Goal: Task Accomplishment & Management: Manage account settings

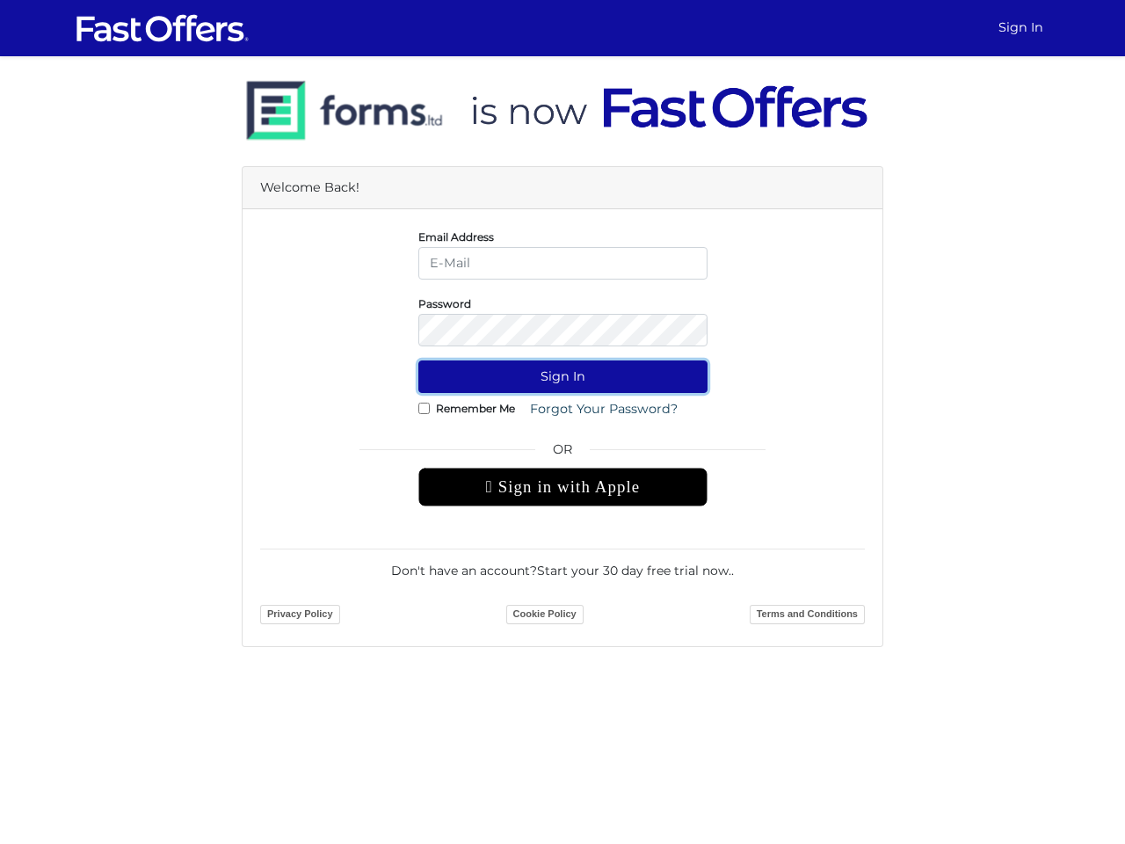
click at [562, 376] on button "Sign In" at bounding box center [562, 376] width 289 height 33
click at [562, 487] on div " Sign in with Apple" at bounding box center [562, 486] width 289 height 39
click at [562, 376] on button "Sign In" at bounding box center [562, 376] width 289 height 33
click at [562, 487] on div " Sign in with Apple" at bounding box center [562, 486] width 289 height 39
click at [562, 376] on button "Sign In" at bounding box center [562, 376] width 289 height 33
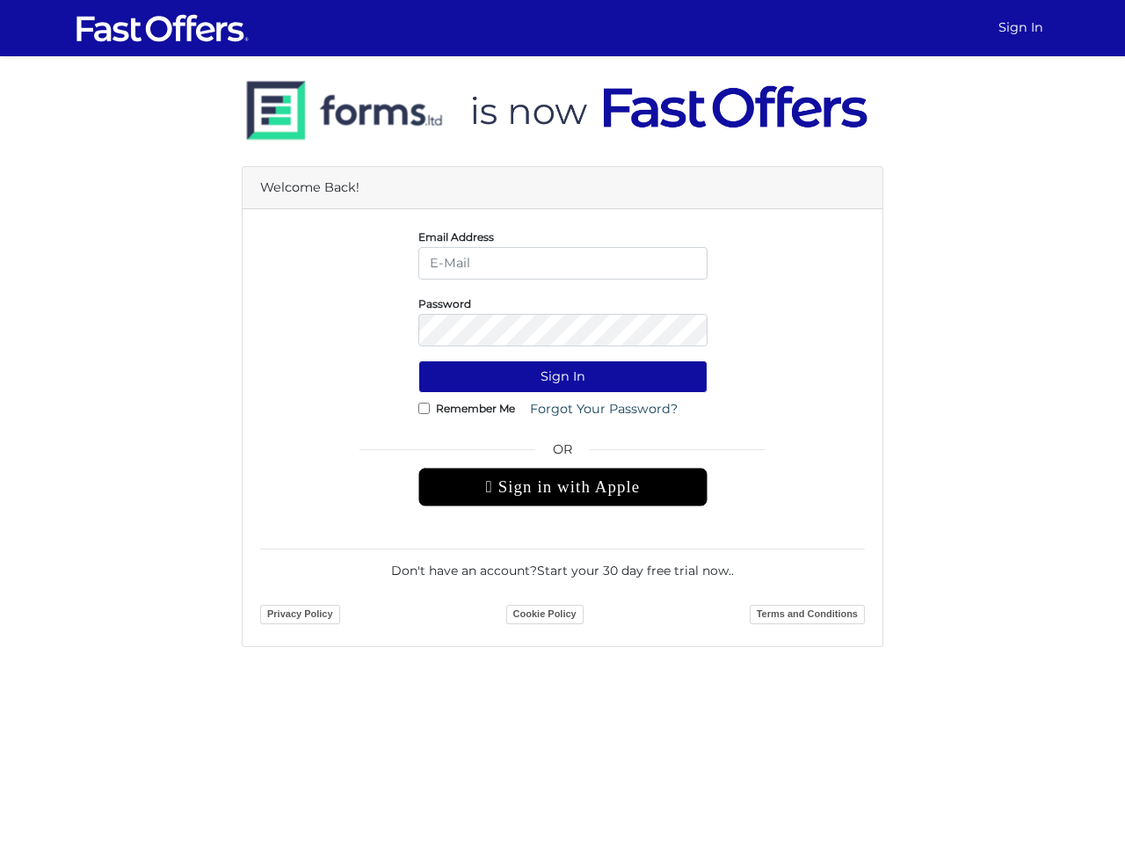
click at [562, 487] on div " Sign in with Apple" at bounding box center [562, 486] width 289 height 39
click at [562, 376] on button "Sign In" at bounding box center [562, 376] width 289 height 33
click at [562, 487] on div " Sign in with Apple" at bounding box center [562, 486] width 289 height 39
click at [562, 376] on button "Sign In" at bounding box center [562, 376] width 289 height 33
click at [562, 487] on div " Sign in with Apple" at bounding box center [562, 486] width 289 height 39
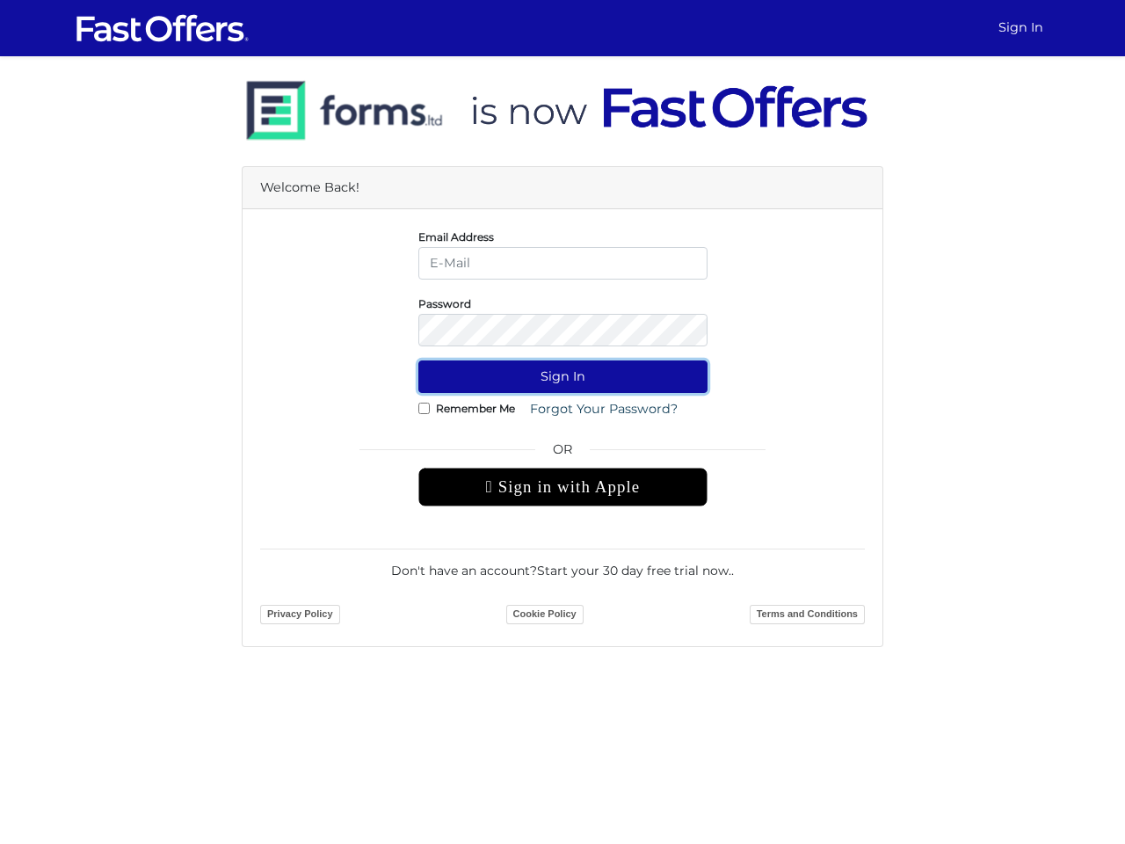
click at [562, 376] on button "Sign In" at bounding box center [562, 376] width 289 height 33
click at [562, 487] on div " Sign in with Apple" at bounding box center [562, 486] width 289 height 39
